Goal: Information Seeking & Learning: Learn about a topic

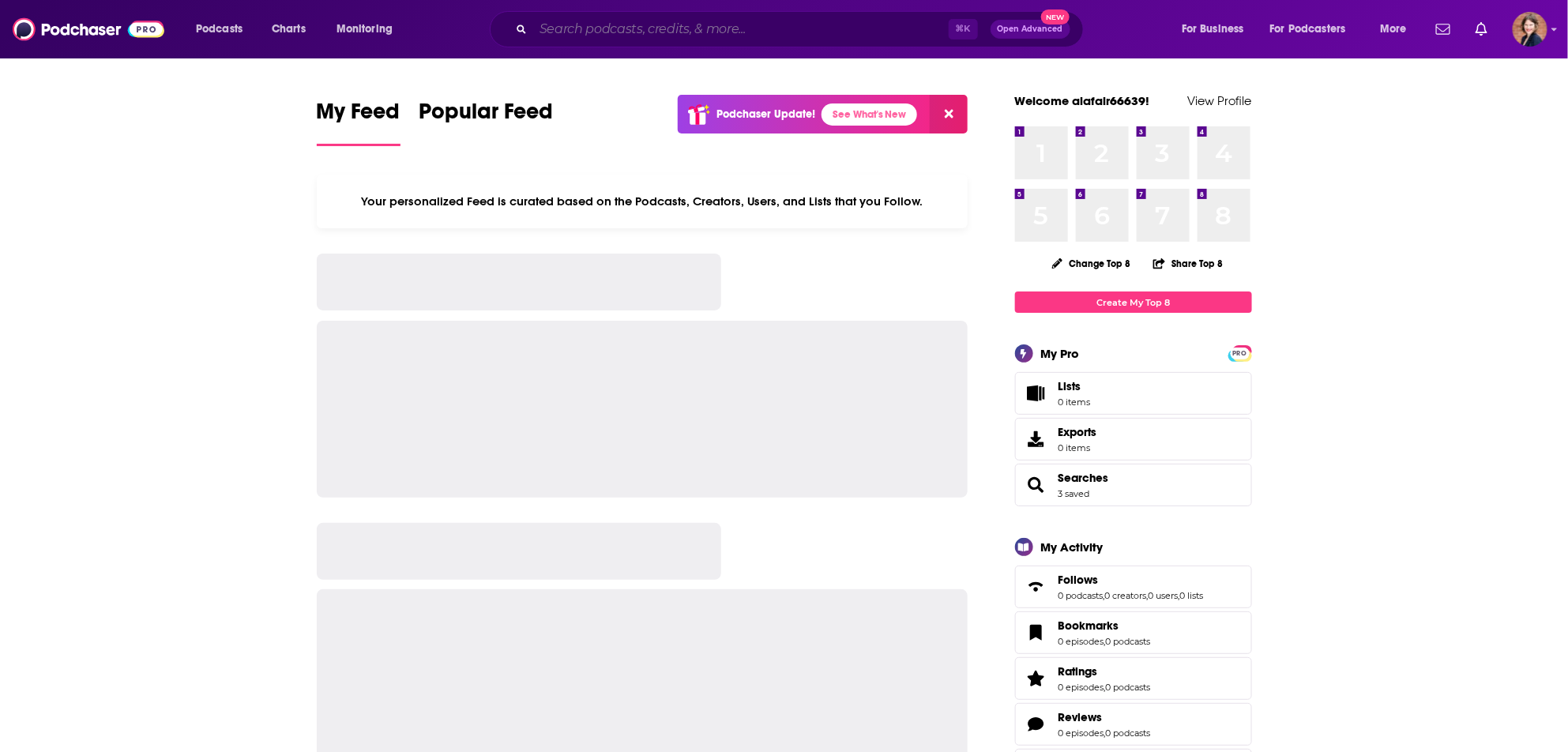
click at [594, 34] on input "Search podcasts, credits, & more..." at bounding box center [740, 30] width 415 height 26
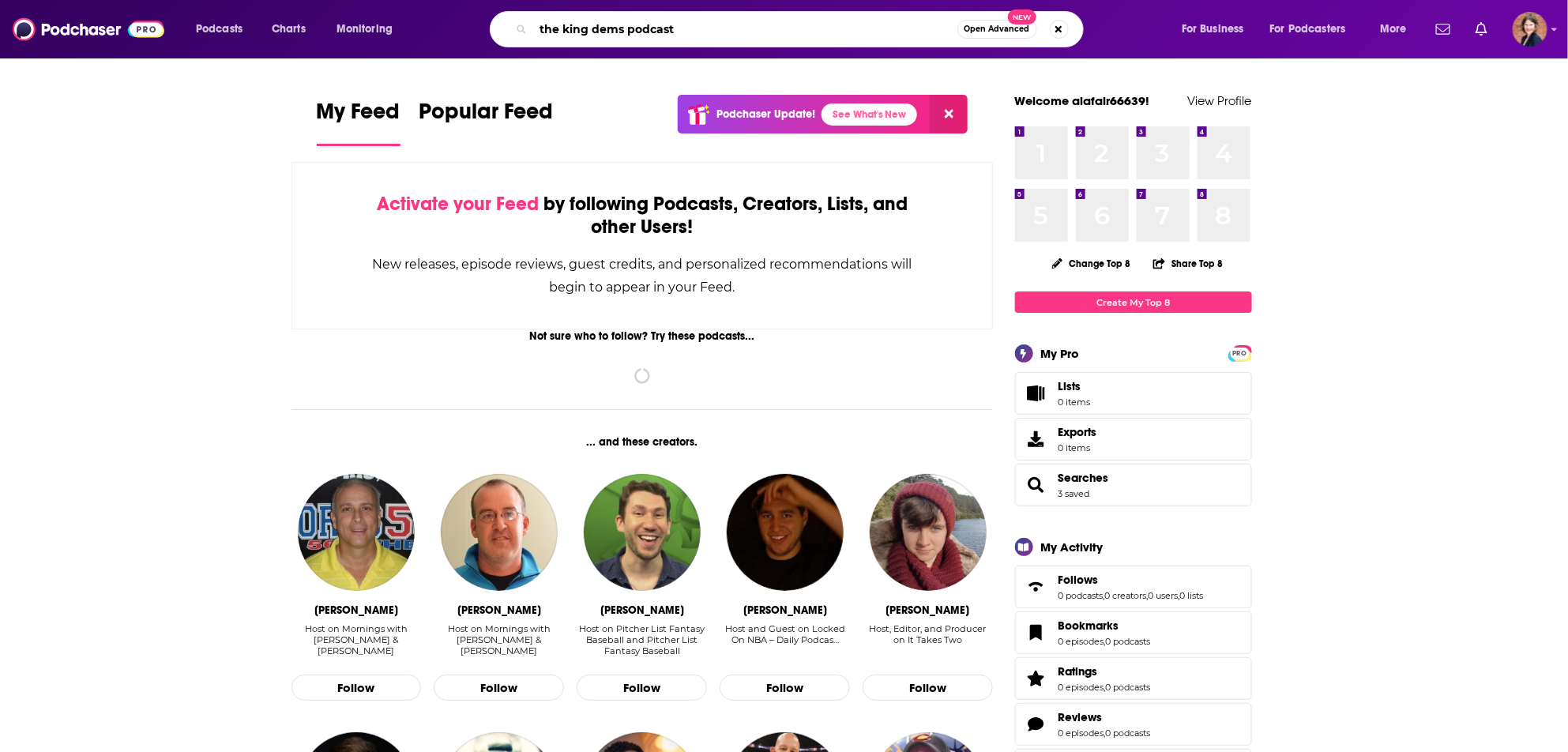
type input "the king dems podcast"
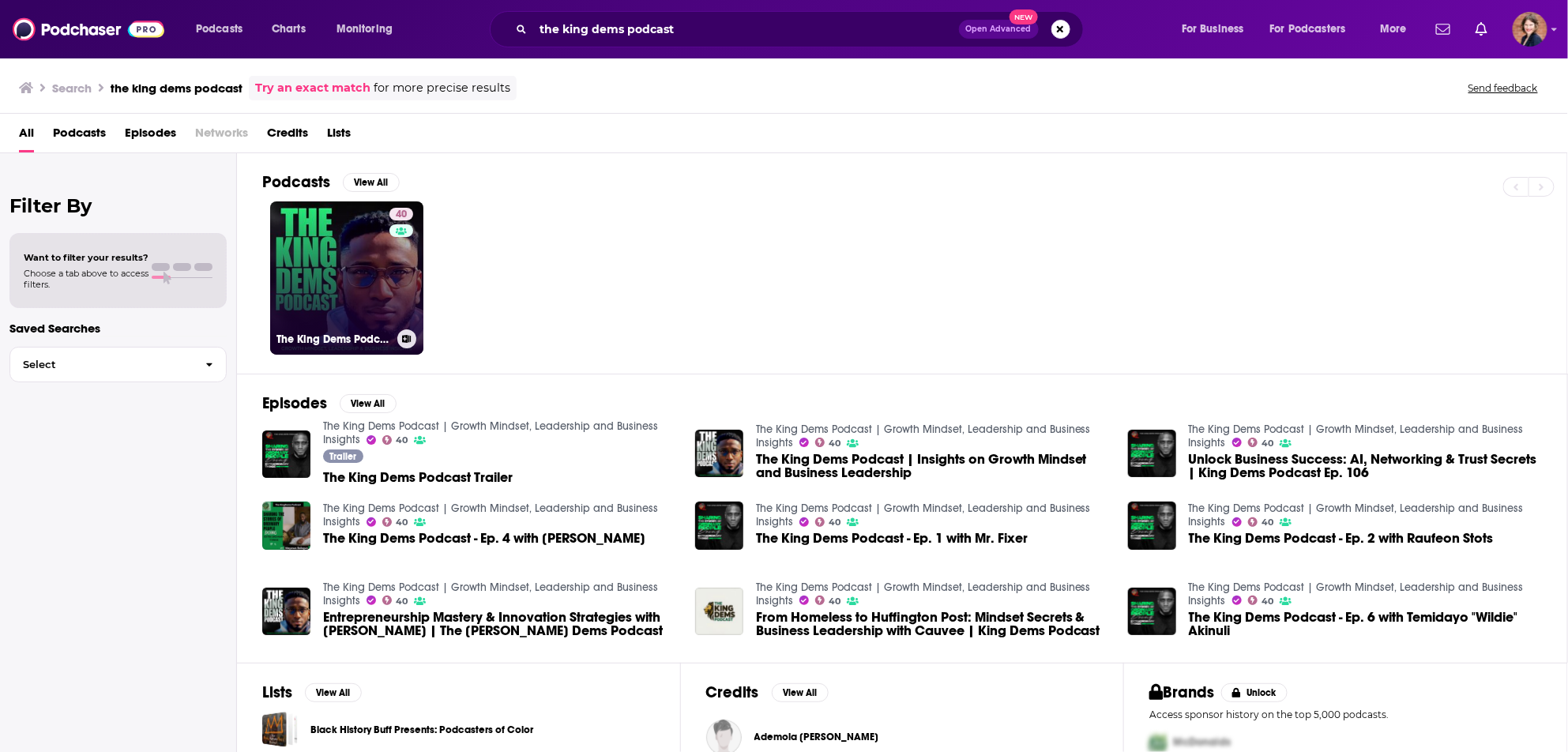
click at [370, 279] on link "40 The King Dems Podcast | Growth Mindset, Leadership and Business Insights" at bounding box center [347, 278] width 153 height 153
